Goal: Task Accomplishment & Management: Use online tool/utility

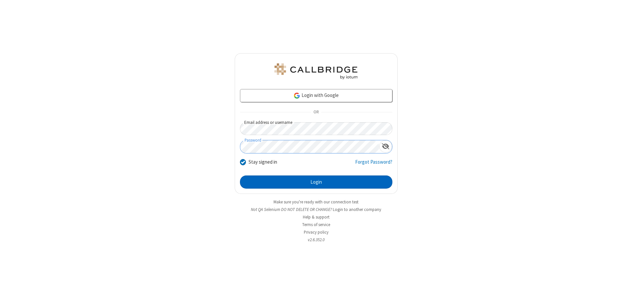
click at [316, 182] on button "Login" at bounding box center [316, 182] width 152 height 13
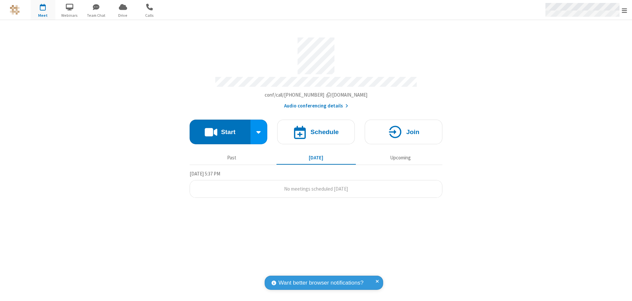
click at [624, 10] on span "Open menu" at bounding box center [623, 10] width 5 height 7
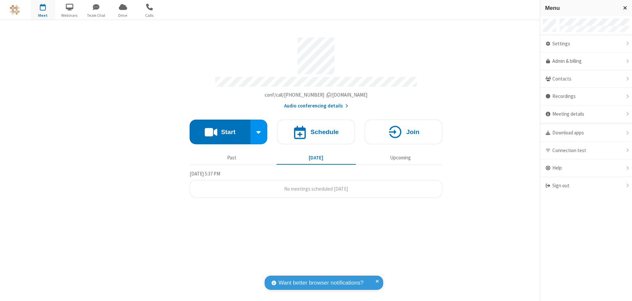
click at [43, 10] on span "button" at bounding box center [43, 6] width 25 height 11
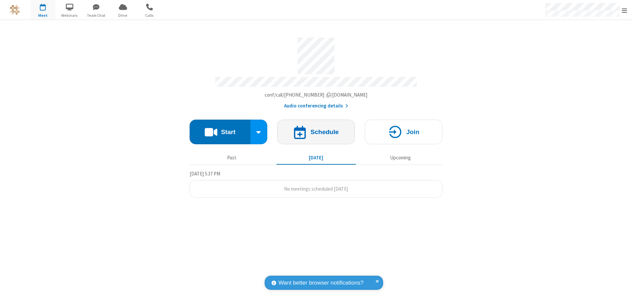
click at [316, 129] on h4 "Schedule" at bounding box center [324, 132] width 28 height 6
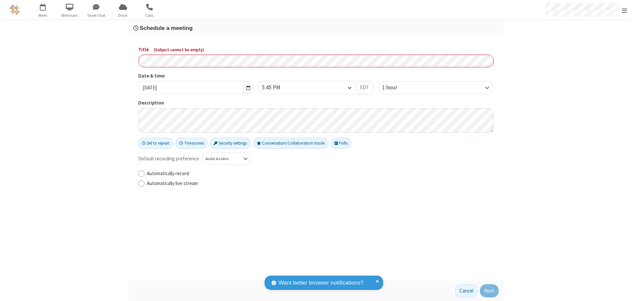
click at [316, 28] on h3 "Schedule a meeting" at bounding box center [315, 28] width 365 height 6
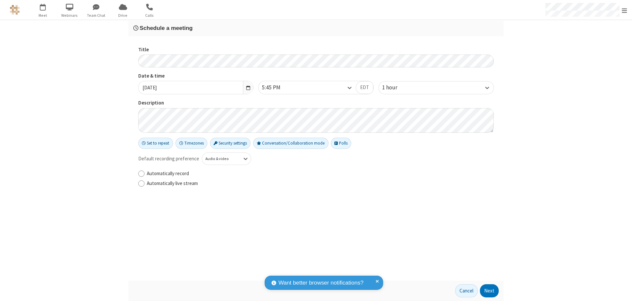
click at [489, 291] on button "Next" at bounding box center [489, 291] width 19 height 13
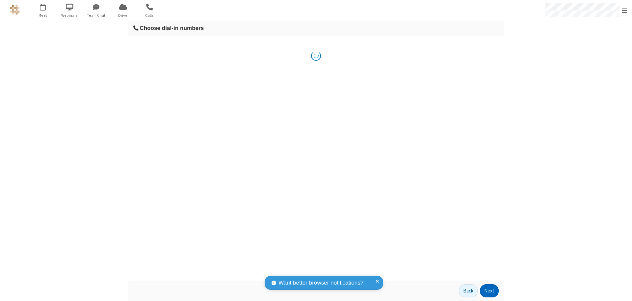
click at [489, 291] on button "Next" at bounding box center [489, 291] width 19 height 13
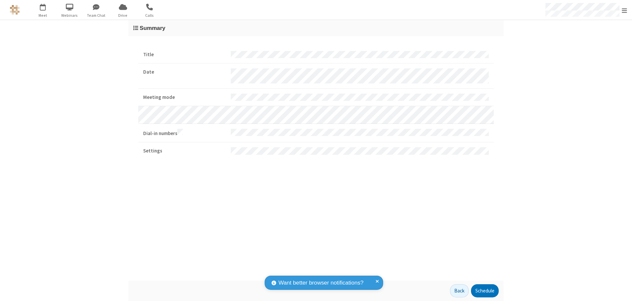
click at [484, 291] on button "Schedule" at bounding box center [485, 291] width 28 height 13
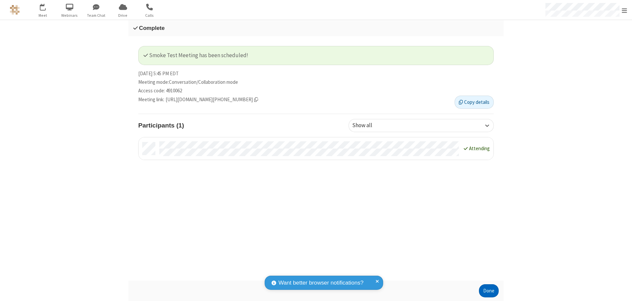
click at [489, 291] on button "Done" at bounding box center [489, 291] width 20 height 13
